Goal: Check status: Check status

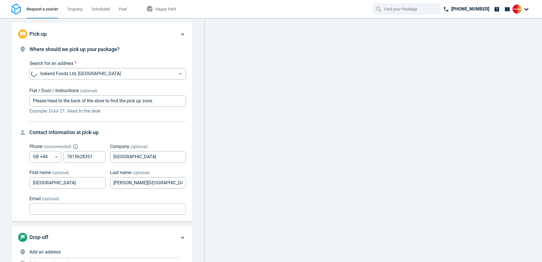
click at [186, 52] on div "Where should we pick up your package? Search for an address * Iceland Foods Ltd…" at bounding box center [101, 133] width 181 height 176
click at [107, 9] on span "Scheduled" at bounding box center [101, 9] width 18 height 5
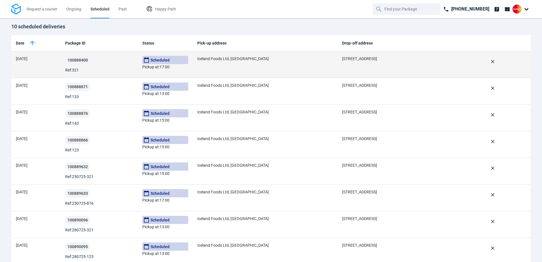
click at [377, 60] on span "[STREET_ADDRESS]" at bounding box center [359, 58] width 35 height 5
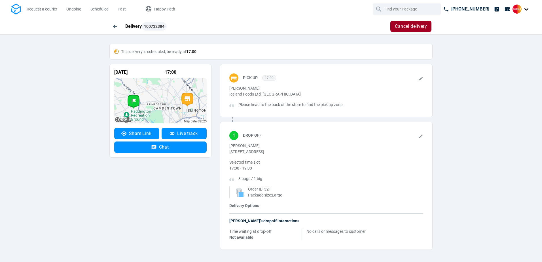
click at [421, 80] on icon at bounding box center [421, 78] width 5 height 5
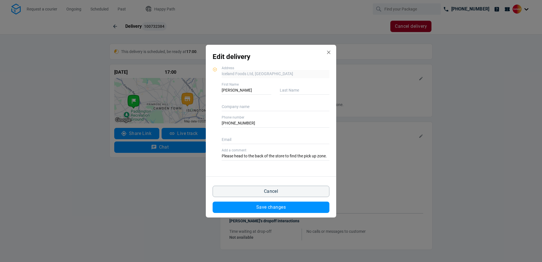
click at [329, 54] on icon "Edit delivery modal" at bounding box center [329, 52] width 6 height 6
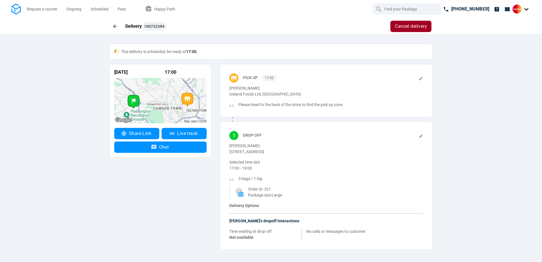
click at [419, 136] on icon at bounding box center [421, 136] width 5 height 5
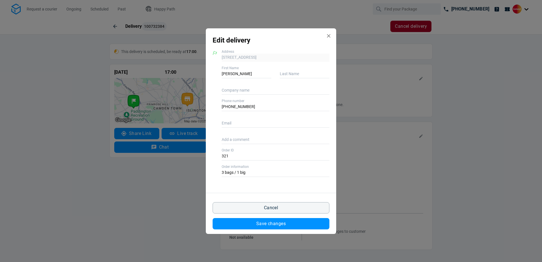
click at [332, 37] on button "Edit delivery modal" at bounding box center [329, 36] width 10 height 10
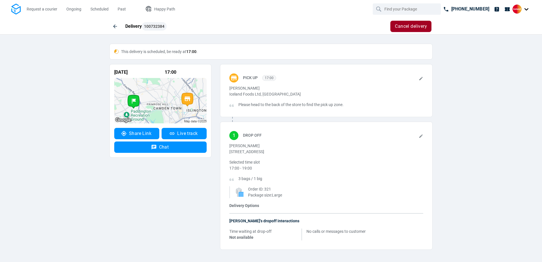
click at [309, 45] on div "This delivery is scheduled, be ready at 17:00 ." at bounding box center [270, 52] width 323 height 16
click at [303, 50] on p "This delivery is scheduled, be ready at 17:00 ." at bounding box center [271, 51] width 314 height 6
